Goal: Navigation & Orientation: Find specific page/section

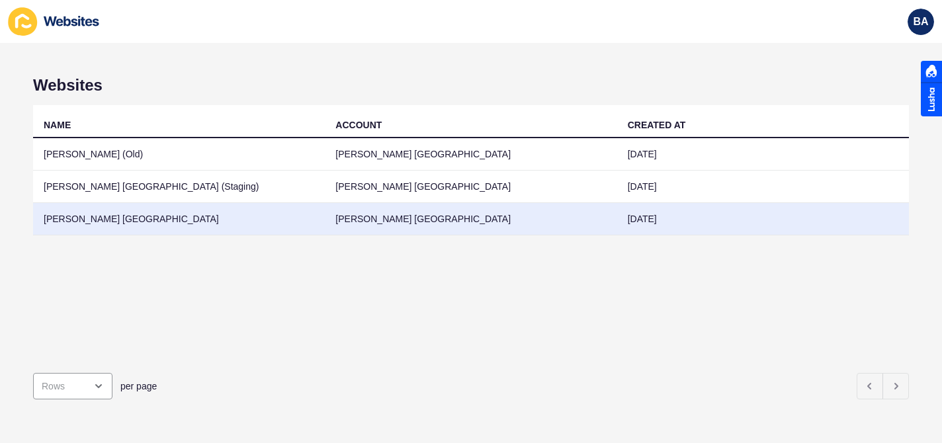
click at [151, 220] on td "[PERSON_NAME] [GEOGRAPHIC_DATA]" at bounding box center [179, 219] width 292 height 32
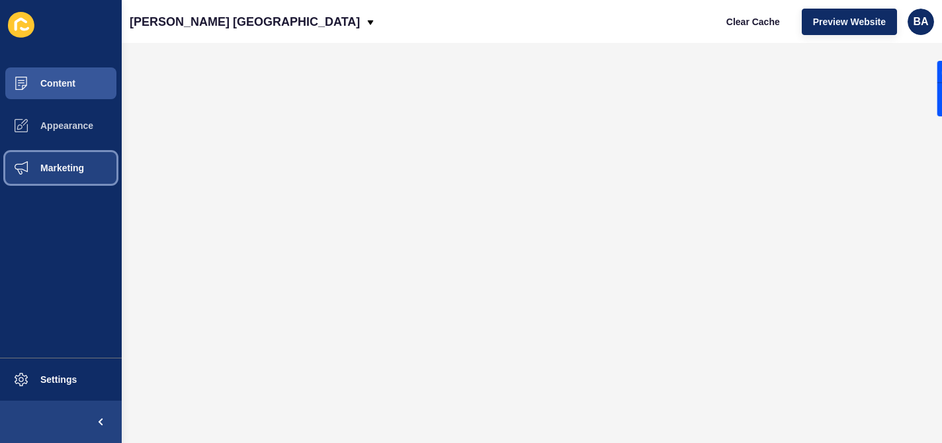
click at [56, 169] on span "Marketing" at bounding box center [41, 168] width 86 height 11
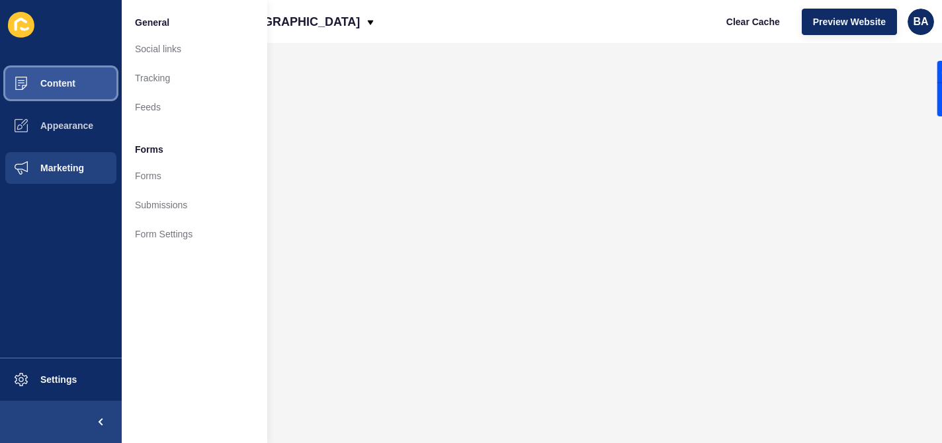
click at [68, 84] on span "Content" at bounding box center [36, 83] width 77 height 11
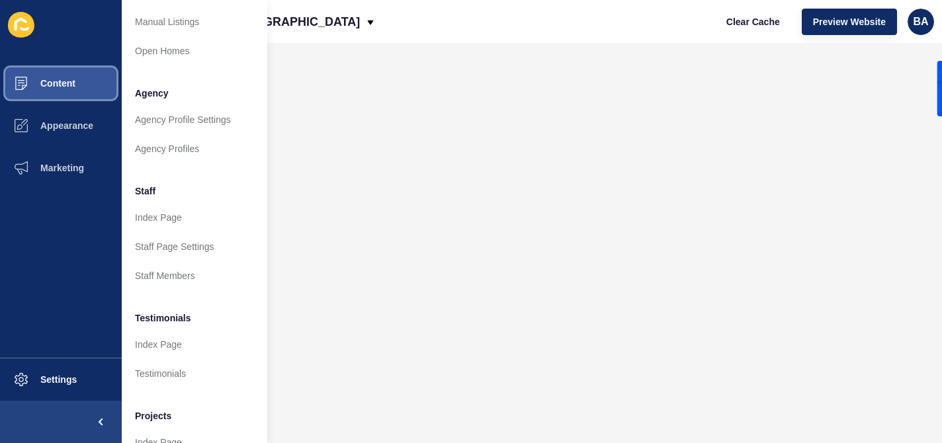
scroll to position [276, 0]
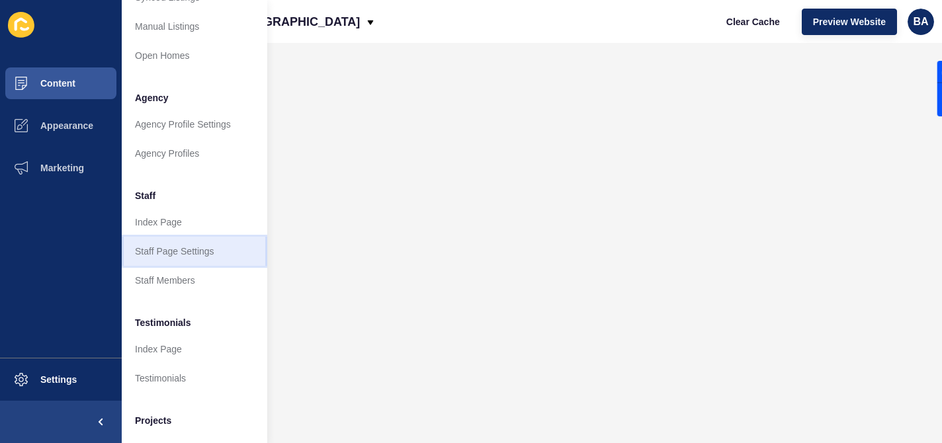
click at [192, 258] on link "Staff Page Settings" at bounding box center [194, 251] width 145 height 29
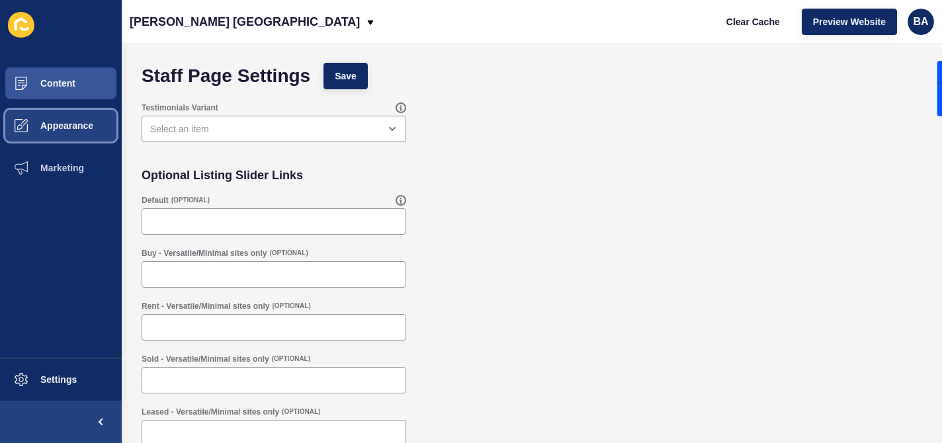
click at [85, 134] on button "Appearance" at bounding box center [61, 125] width 122 height 42
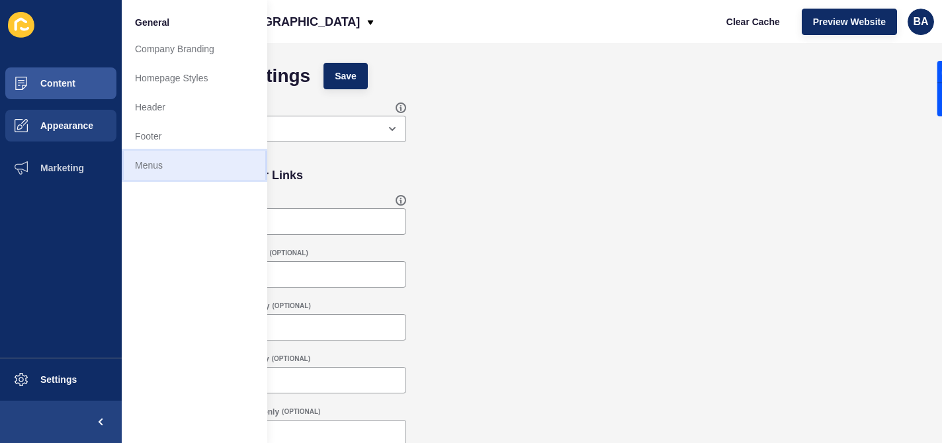
click at [155, 166] on link "Menus" at bounding box center [194, 165] width 145 height 29
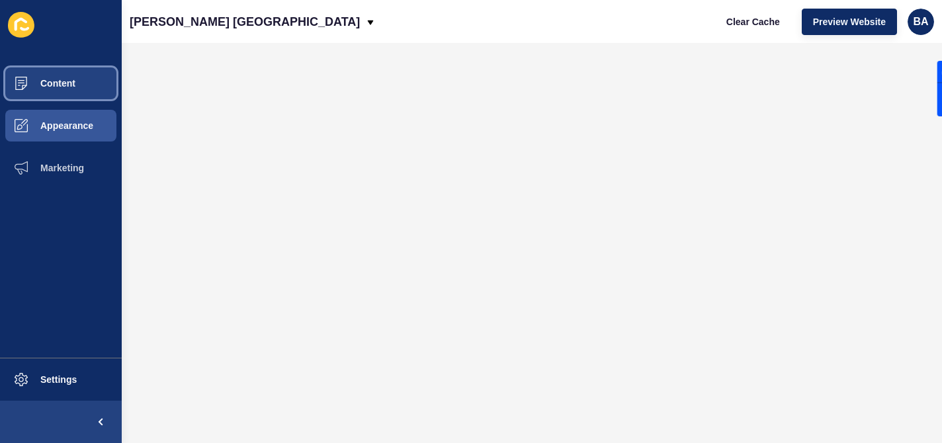
click at [60, 81] on span "Content" at bounding box center [36, 83] width 77 height 11
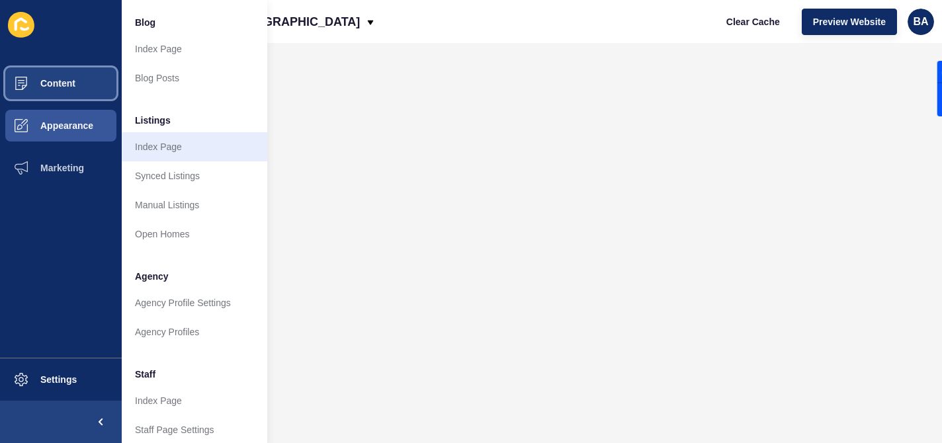
scroll to position [100, 0]
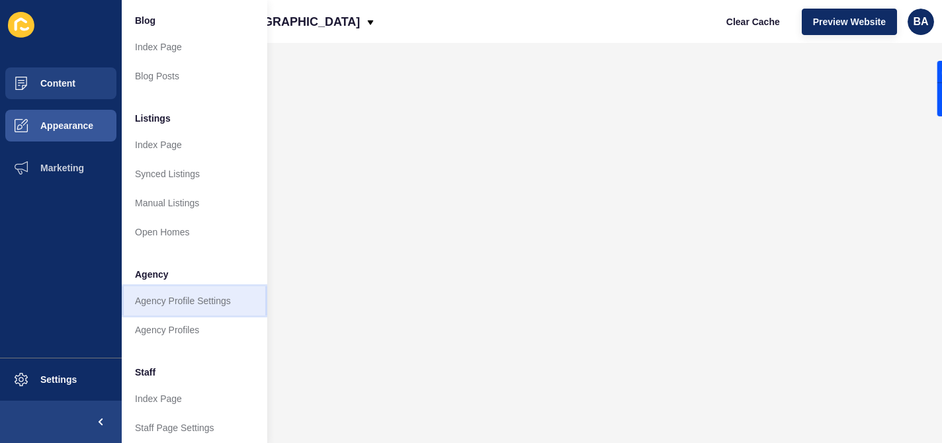
click at [203, 308] on link "Agency Profile Settings" at bounding box center [194, 300] width 145 height 29
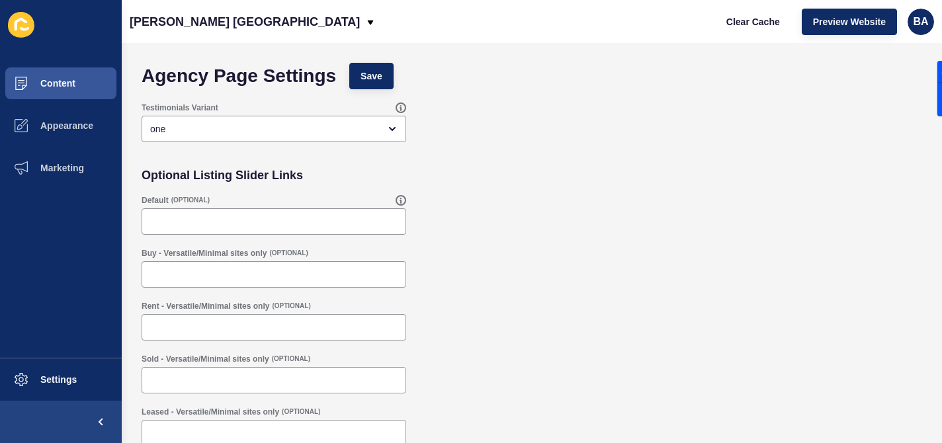
scroll to position [10, 0]
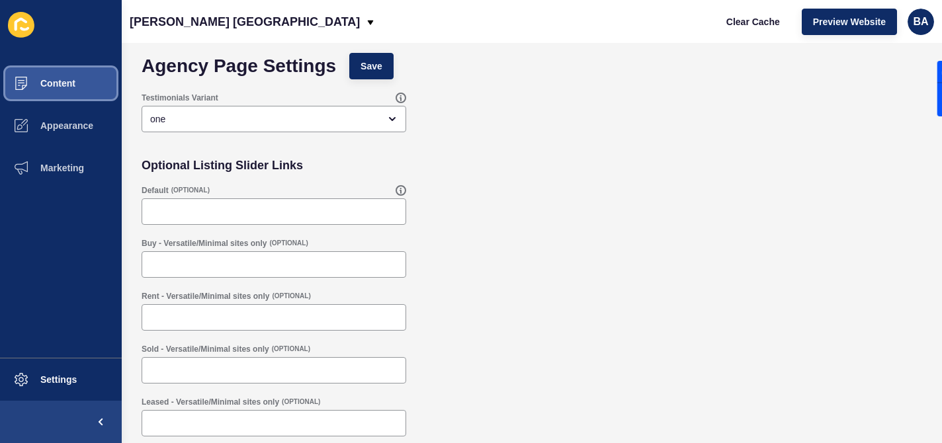
click at [76, 89] on button "Content" at bounding box center [61, 83] width 122 height 42
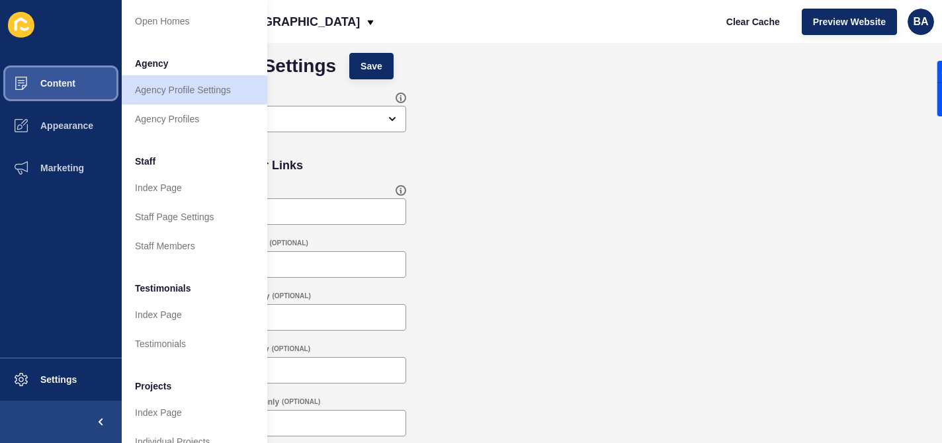
scroll to position [319, 0]
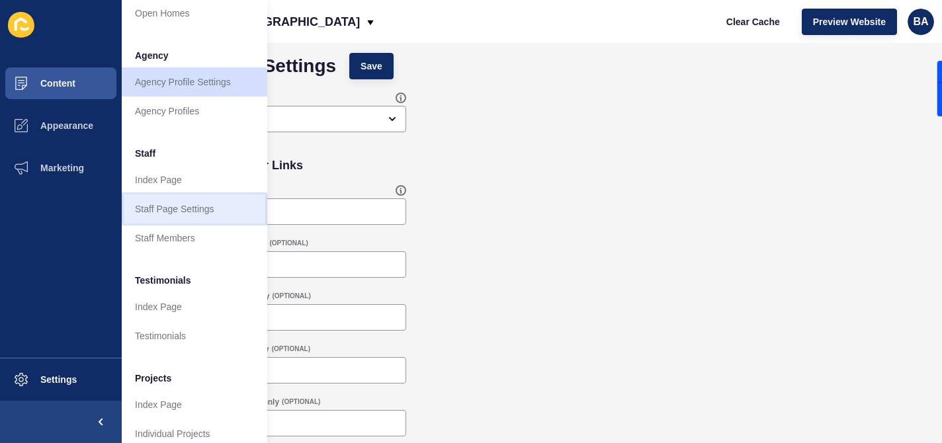
click at [208, 220] on link "Staff Page Settings" at bounding box center [194, 208] width 145 height 29
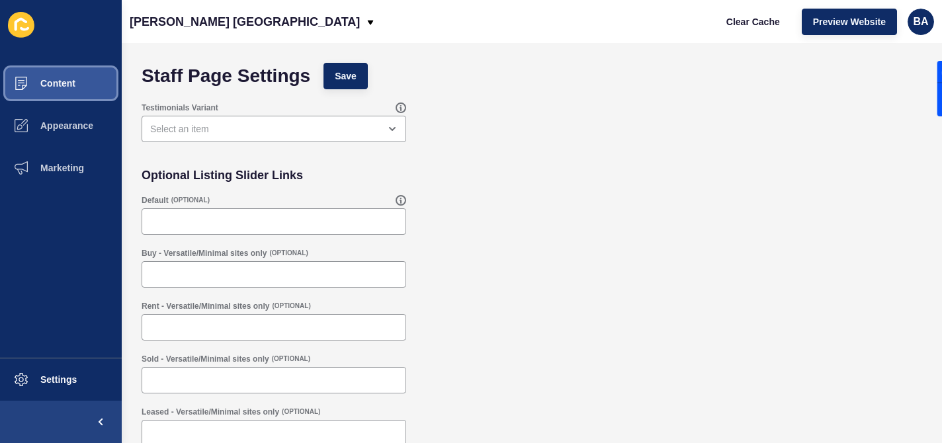
click at [83, 88] on button "Content" at bounding box center [61, 83] width 122 height 42
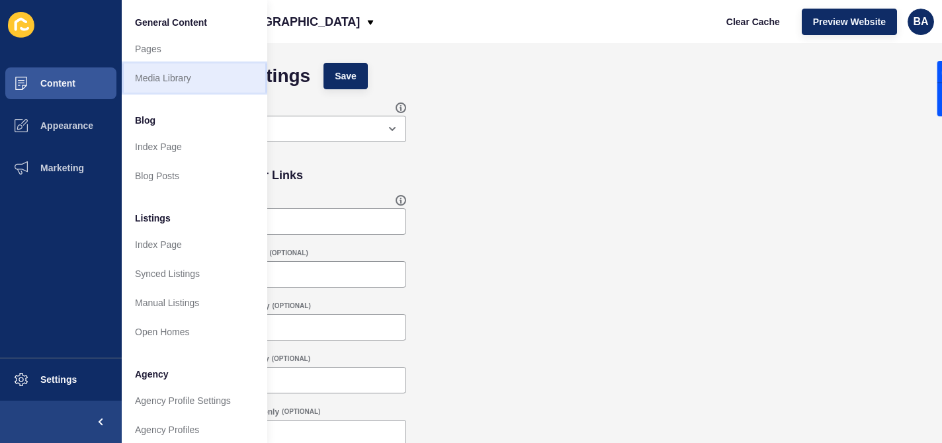
click at [171, 84] on link "Media Library" at bounding box center [194, 77] width 145 height 29
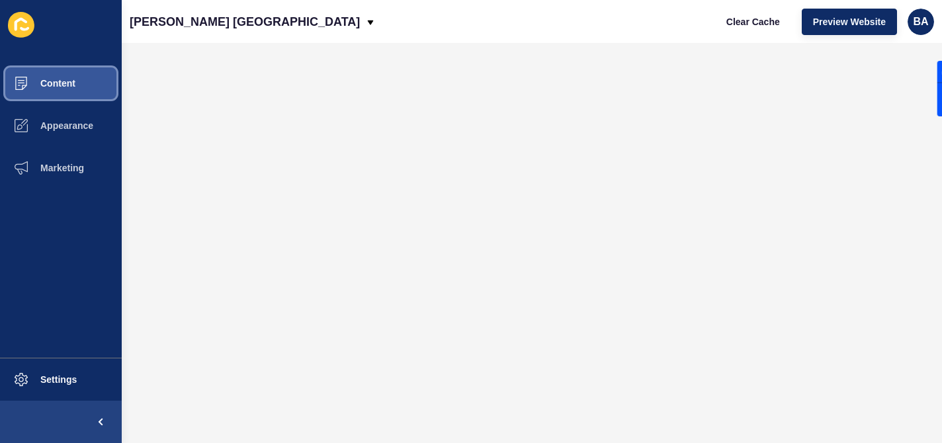
click at [75, 87] on span "Content" at bounding box center [36, 83] width 77 height 11
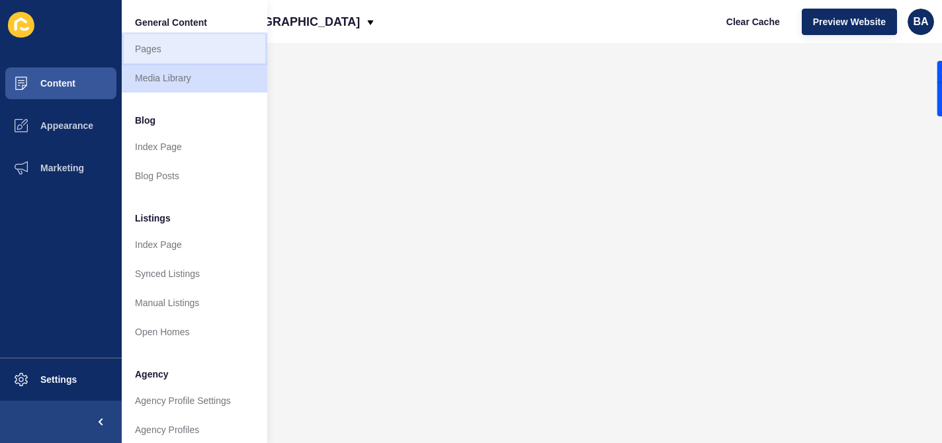
click at [157, 44] on link "Pages" at bounding box center [194, 48] width 145 height 29
